Goal: Transaction & Acquisition: Book appointment/travel/reservation

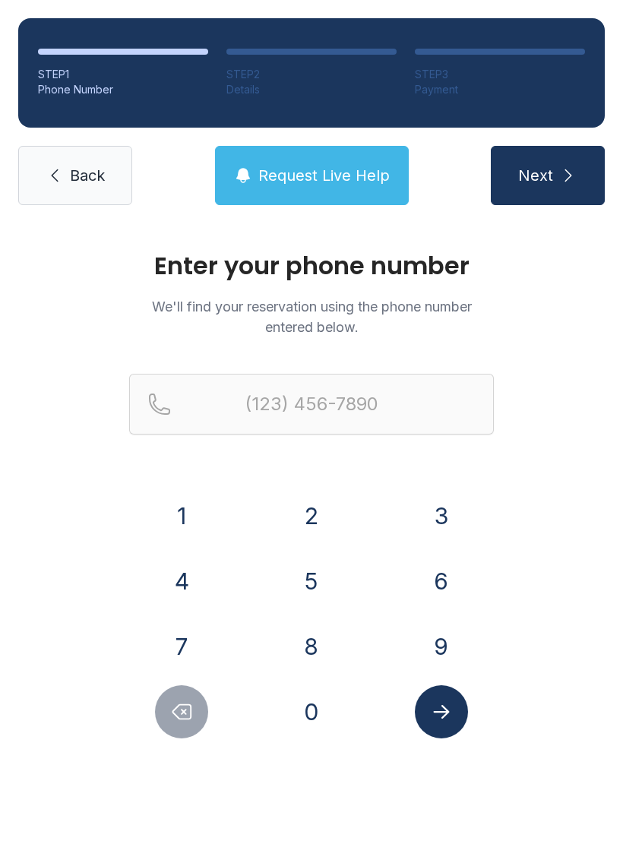
click at [188, 589] on button "4" at bounding box center [181, 580] width 53 height 53
type input "(4"
click at [78, 185] on span "Back" at bounding box center [87, 175] width 35 height 21
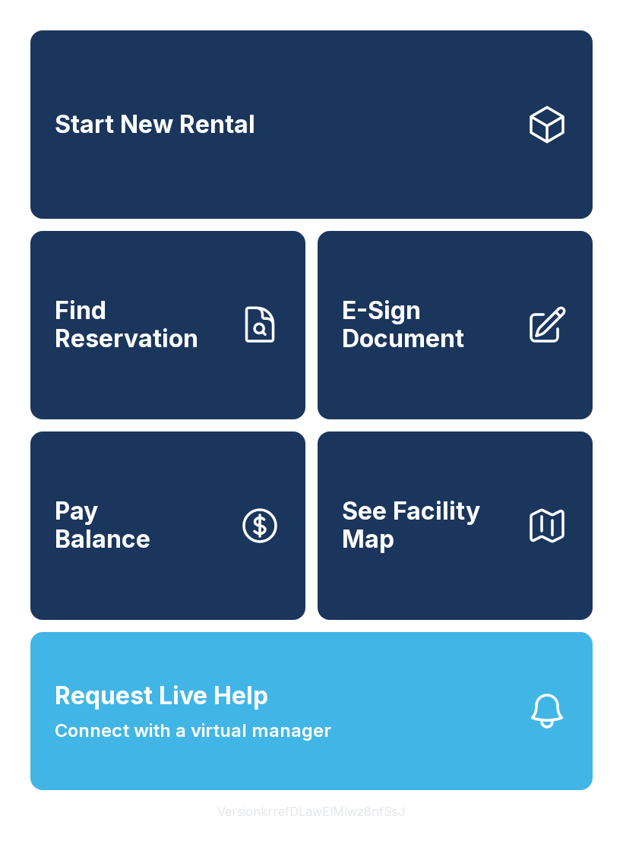
click at [210, 125] on span "Start New Rental" at bounding box center [155, 125] width 200 height 28
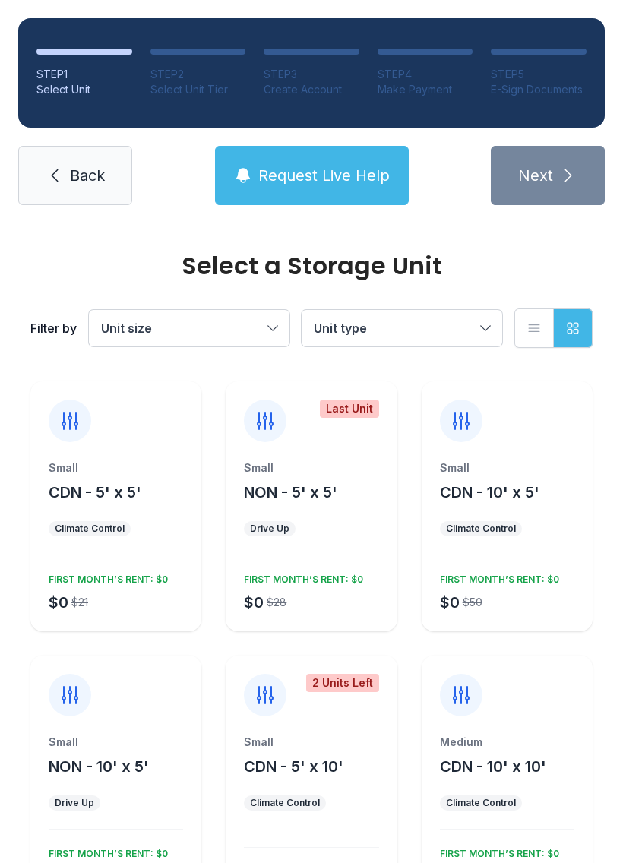
click at [350, 183] on span "Request Live Help" at bounding box center [323, 175] width 131 height 21
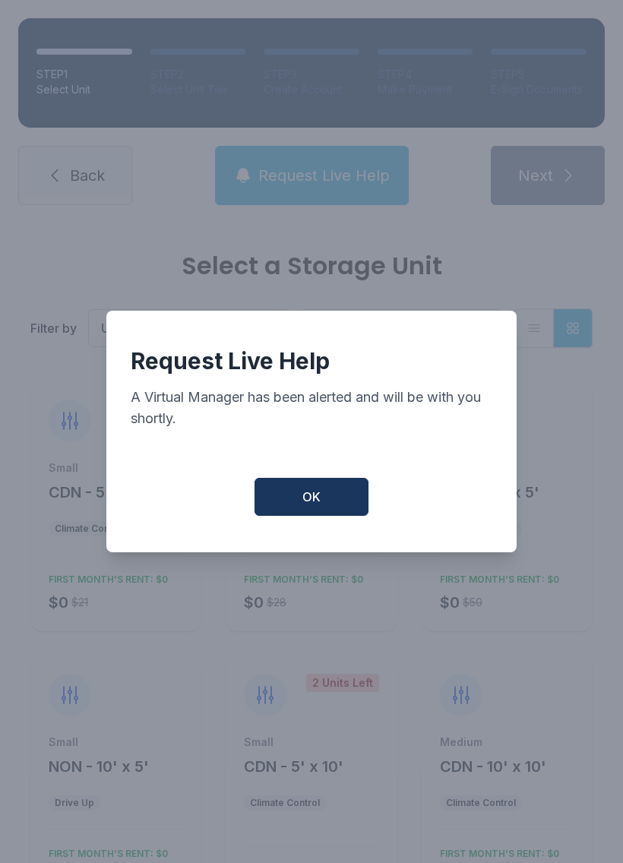
click at [312, 506] on span "OK" at bounding box center [311, 497] width 18 height 18
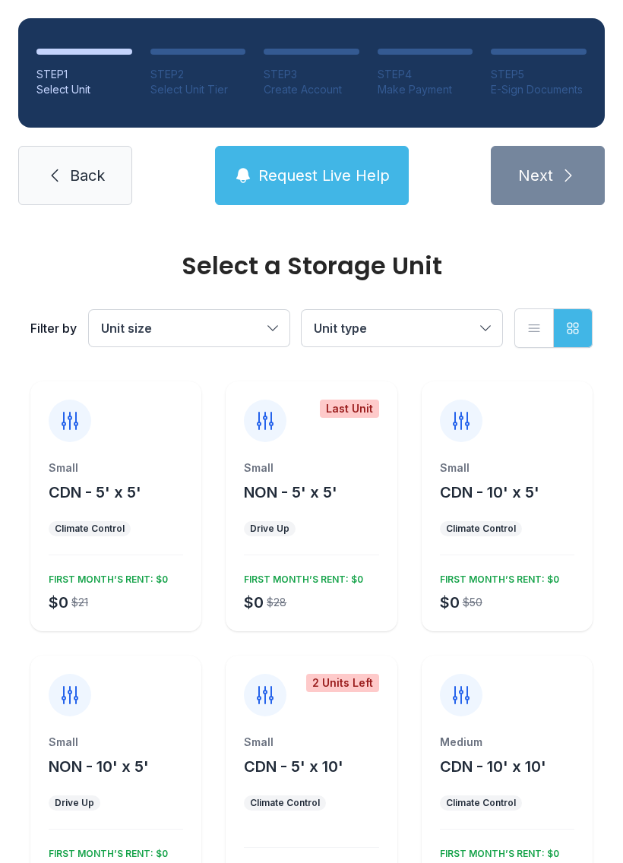
click at [492, 333] on button "Unit type" at bounding box center [401, 328] width 200 height 36
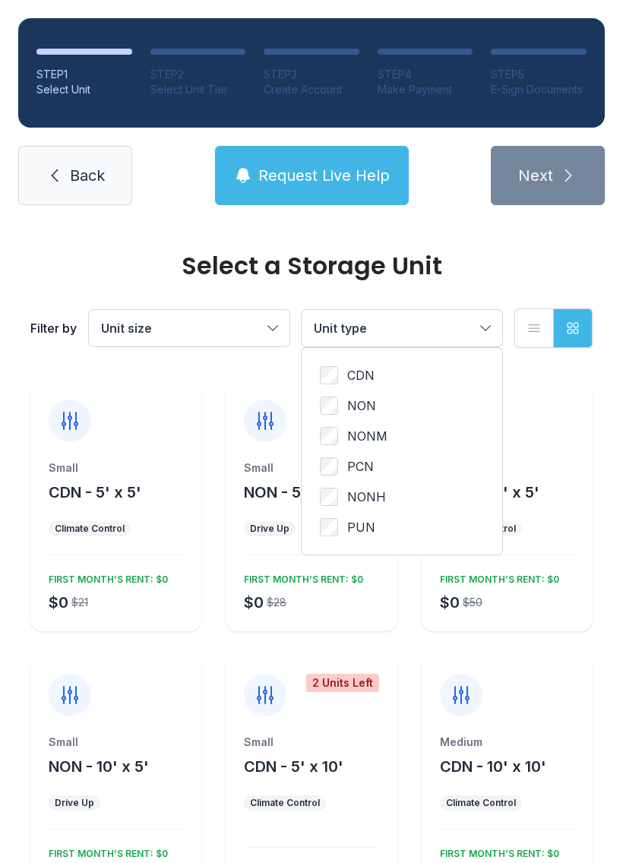
click at [268, 325] on button "Unit size" at bounding box center [189, 328] width 200 height 36
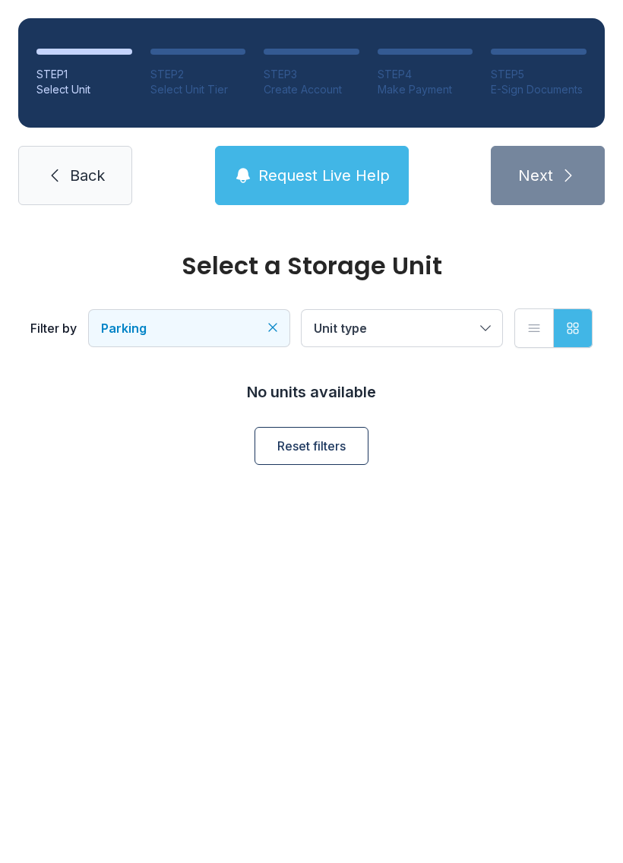
click at [325, 441] on span "Reset filters" at bounding box center [311, 446] width 68 height 18
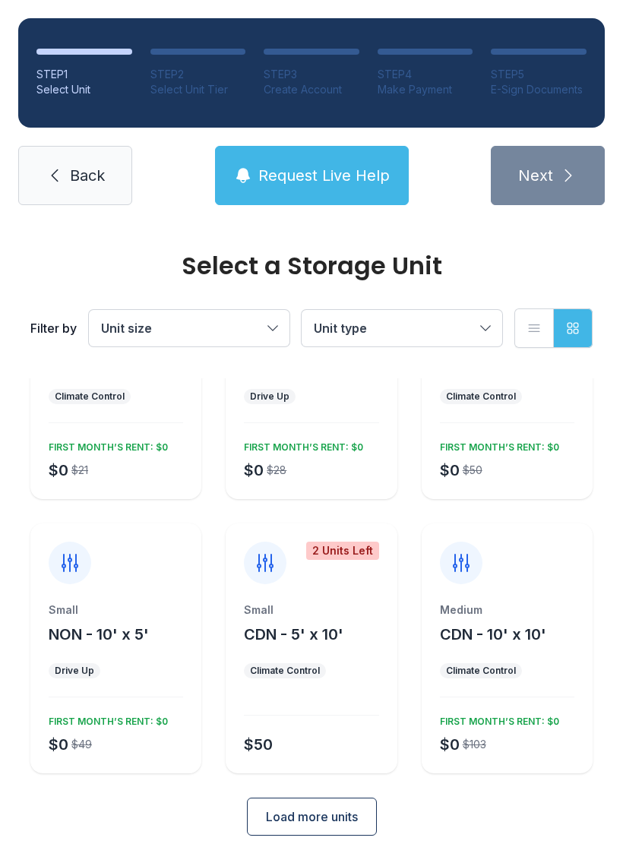
scroll to position [132, 0]
click at [302, 814] on span "Load more units" at bounding box center [312, 816] width 92 height 18
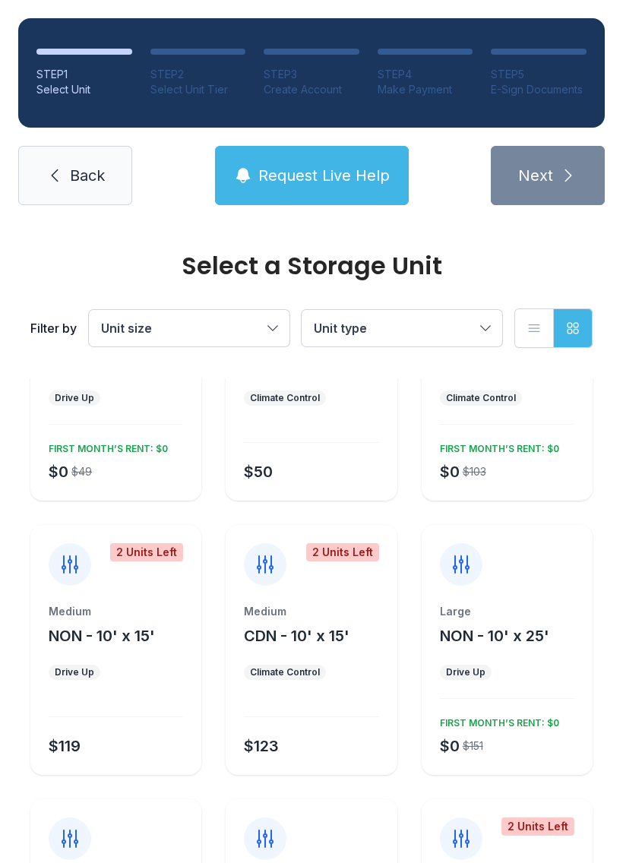
scroll to position [404, 0]
click at [103, 639] on span "NON - 10' x 15'" at bounding box center [102, 636] width 106 height 18
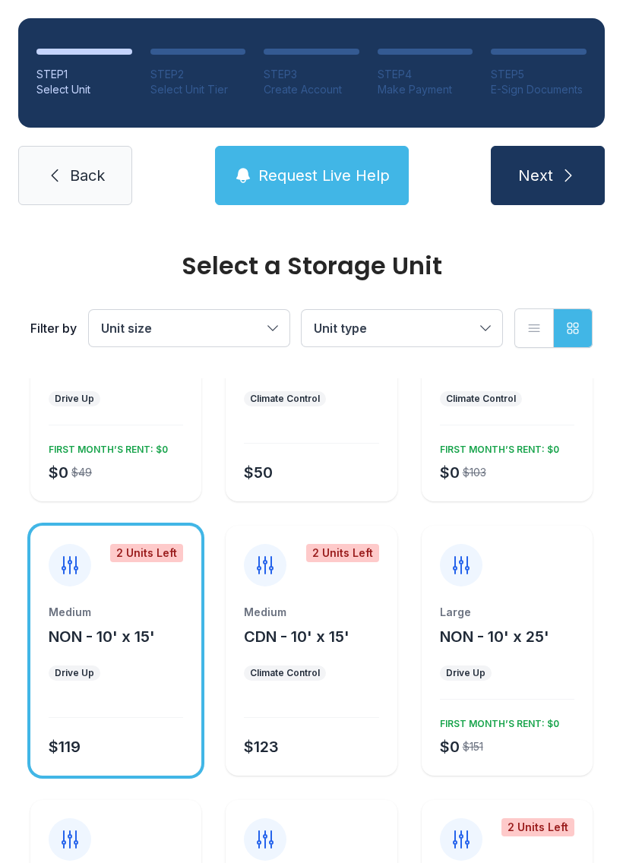
click at [559, 173] on icon "submit" at bounding box center [568, 175] width 18 height 18
